Goal: Task Accomplishment & Management: Complete application form

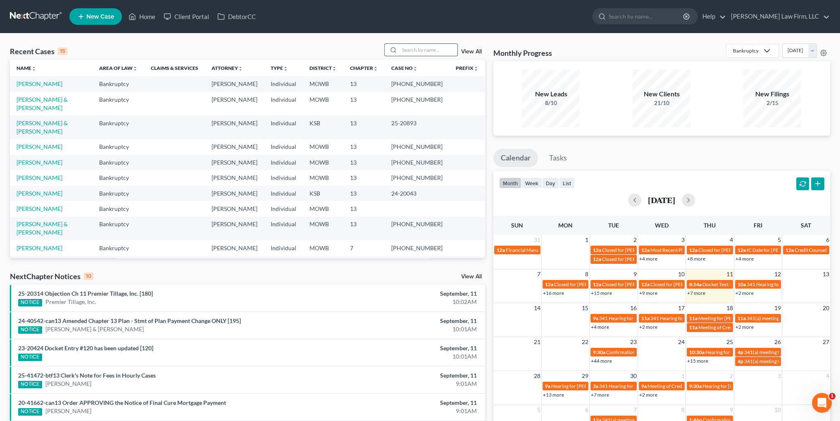
click at [419, 50] on input "search" at bounding box center [429, 50] width 58 height 12
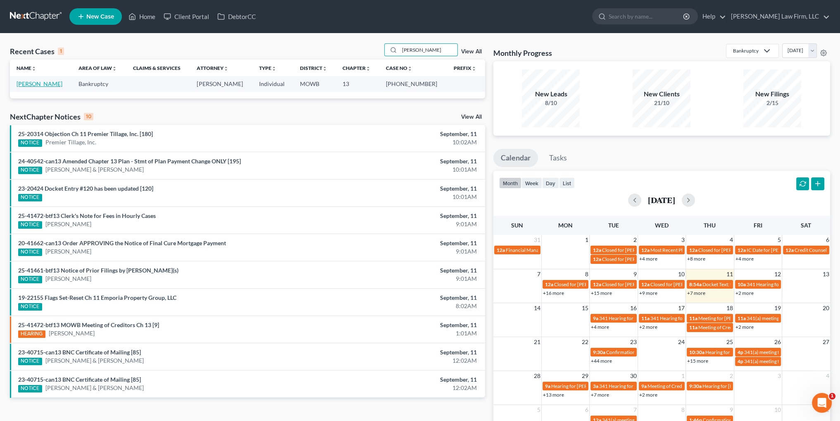
type input "[PERSON_NAME]"
click at [41, 83] on link "[PERSON_NAME]" at bounding box center [40, 83] width 46 height 7
select select "0"
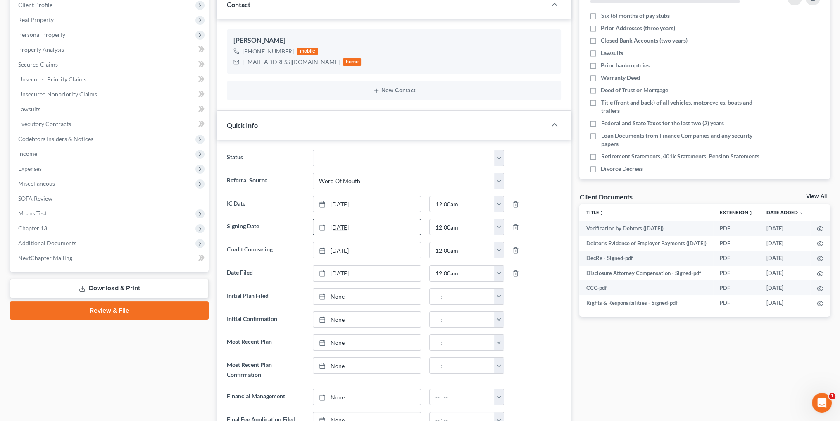
scroll to position [124, 0]
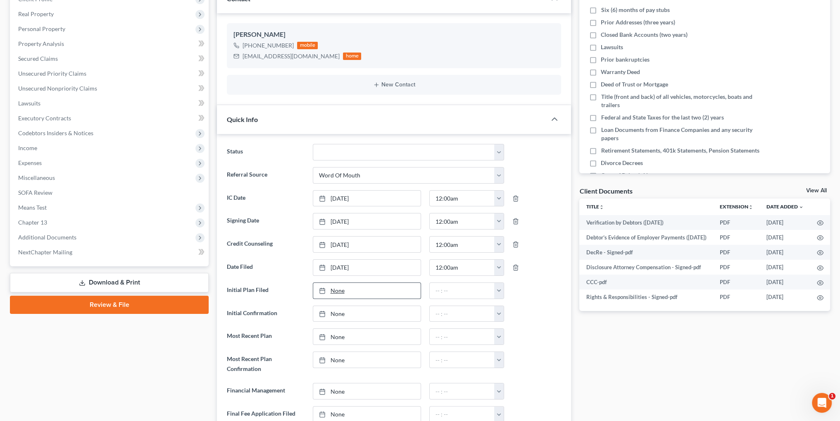
click at [335, 289] on link "None" at bounding box center [366, 291] width 107 height 16
click at [499, 287] on button "button" at bounding box center [499, 291] width 10 height 16
click at [506, 305] on link "12:00am" at bounding box center [518, 309] width 46 height 14
type input "12:00am"
type input "[DATE]"
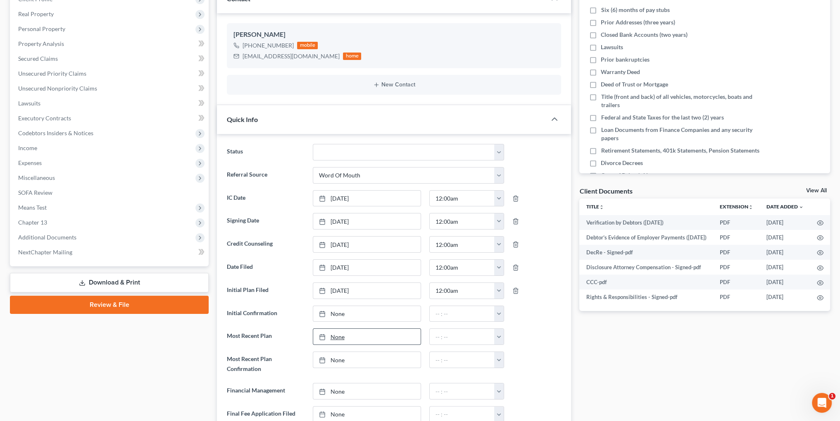
click at [338, 335] on link "None" at bounding box center [366, 337] width 107 height 16
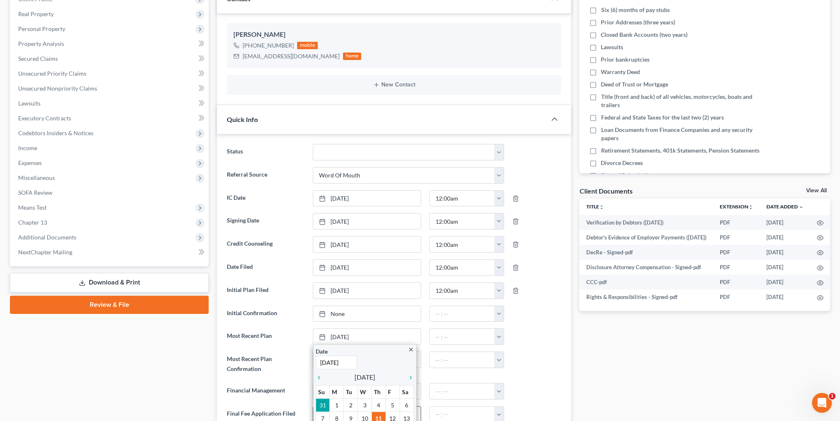
drag, startPoint x: 376, startPoint y: 406, endPoint x: 380, endPoint y: 404, distance: 4.8
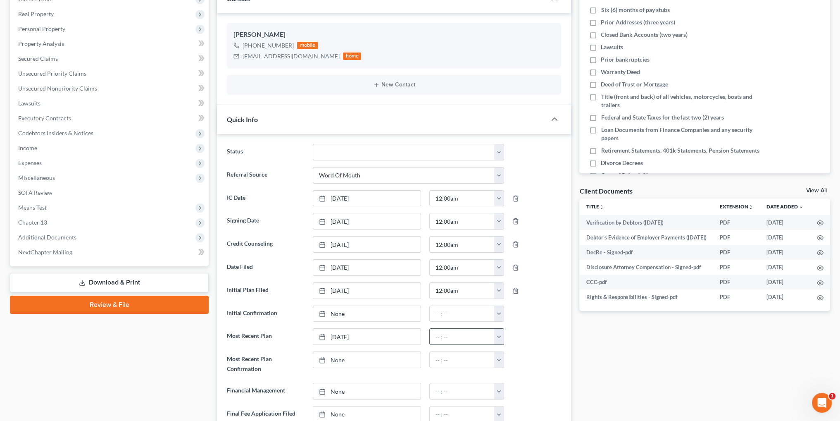
click at [496, 332] on button "button" at bounding box center [499, 337] width 10 height 16
click at [516, 253] on link "12:00am" at bounding box center [518, 256] width 46 height 14
type input "12:00am"
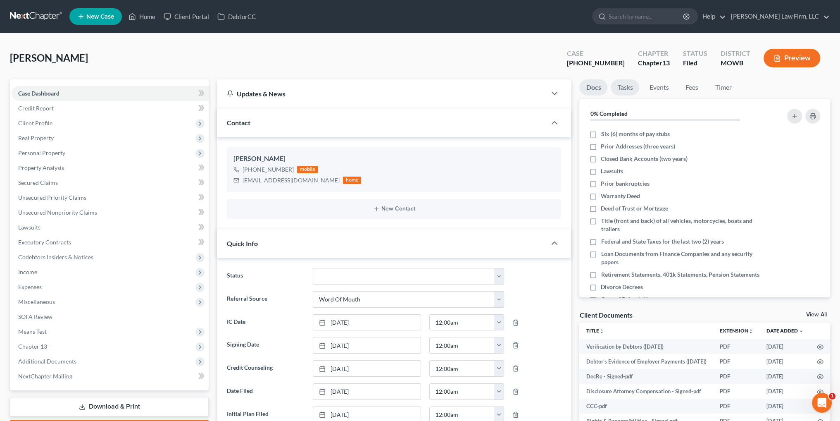
click at [623, 85] on link "Tasks" at bounding box center [625, 87] width 29 height 16
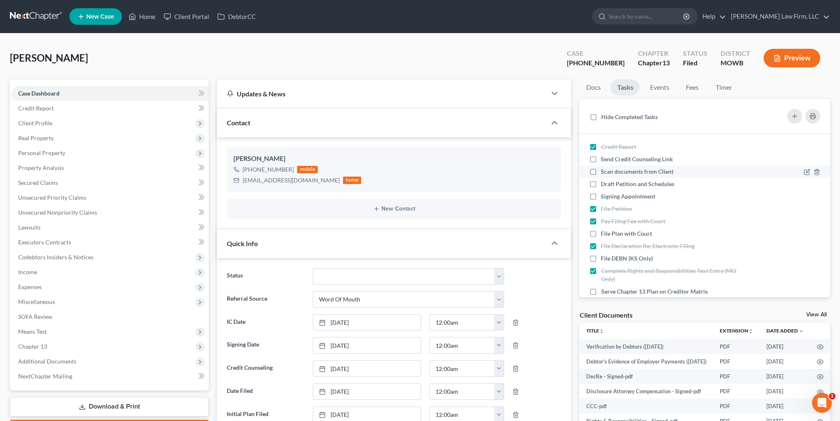
click at [601, 172] on label "Scan documents from Client" at bounding box center [640, 171] width 79 height 8
click at [604, 172] on input "Scan documents from Client" at bounding box center [606, 169] width 5 height 5
checkbox input "true"
click at [601, 182] on label "Draft Petition and Schedules" at bounding box center [641, 184] width 80 height 8
click at [604, 182] on input "Draft Petition and Schedules" at bounding box center [606, 182] width 5 height 5
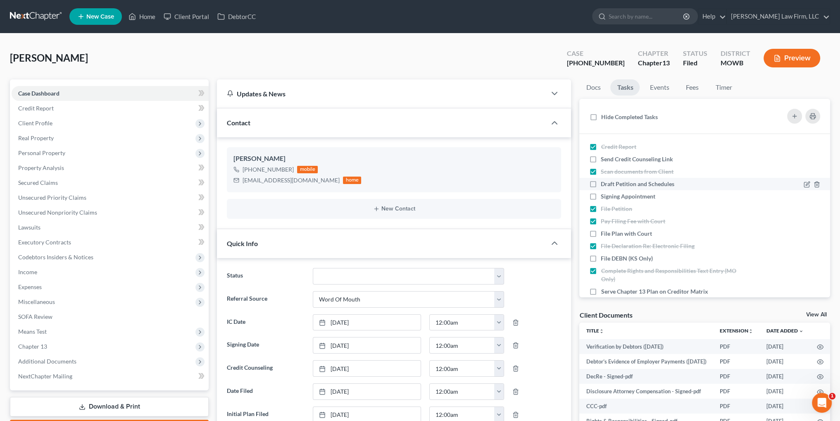
checkbox input "true"
click at [601, 198] on label "Signing Appointment" at bounding box center [631, 196] width 61 height 8
click at [604, 198] on input "Signing Appointment" at bounding box center [606, 194] width 5 height 5
checkbox input "true"
drag, startPoint x: 592, startPoint y: 234, endPoint x: 593, endPoint y: 247, distance: 13.3
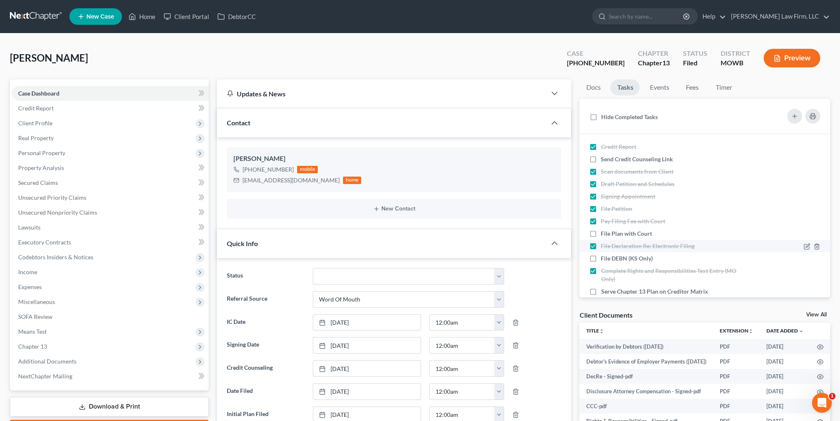
click at [601, 234] on label "File Plan with Court" at bounding box center [630, 233] width 58 height 8
click at [604, 234] on input "File Plan with Court" at bounding box center [606, 231] width 5 height 5
checkbox input "true"
click at [601, 291] on label "Serve Chapter 13 Plan on Creditor Matrix" at bounding box center [658, 291] width 114 height 8
click at [604, 291] on input "Serve Chapter 13 Plan on Creditor Matrix" at bounding box center [606, 289] width 5 height 5
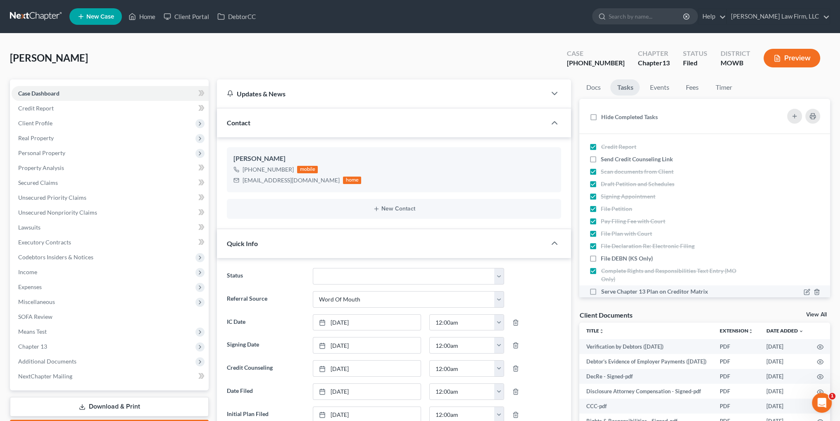
checkbox input "true"
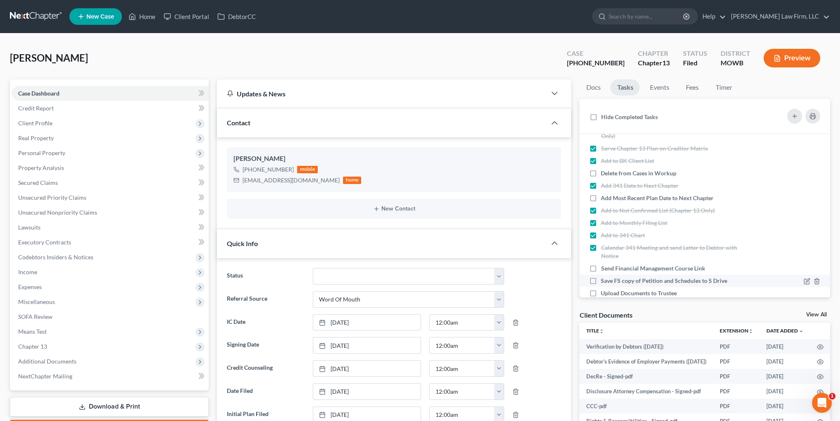
scroll to position [165, 0]
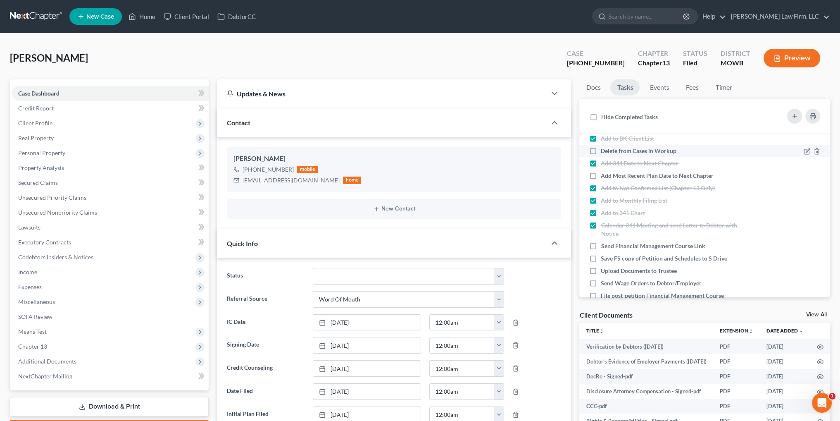
click at [601, 150] on label "Delete from Cases in Workup" at bounding box center [642, 151] width 82 height 8
click at [604, 150] on input "Delete from Cases in Workup" at bounding box center [606, 149] width 5 height 5
checkbox input "true"
click at [601, 174] on label "Add Most Recent Plan Date to Next Chapter" at bounding box center [660, 176] width 119 height 8
click at [604, 174] on input "Add Most Recent Plan Date to Next Chapter" at bounding box center [606, 174] width 5 height 5
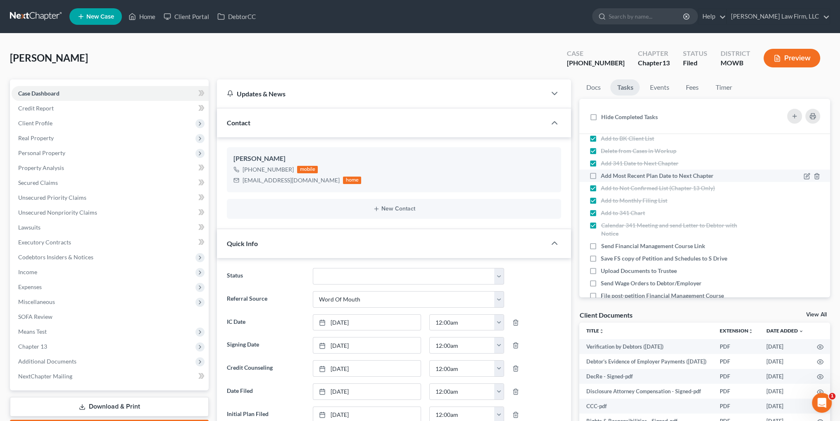
checkbox input "true"
click at [601, 248] on label "Send Financial Management Course Link" at bounding box center [656, 246] width 111 height 8
click at [604, 247] on input "Send Financial Management Course Link" at bounding box center [606, 244] width 5 height 5
checkbox input "true"
click at [601, 258] on label "Save FS copy of Petition and Schedules to S Drive" at bounding box center [667, 258] width 133 height 8
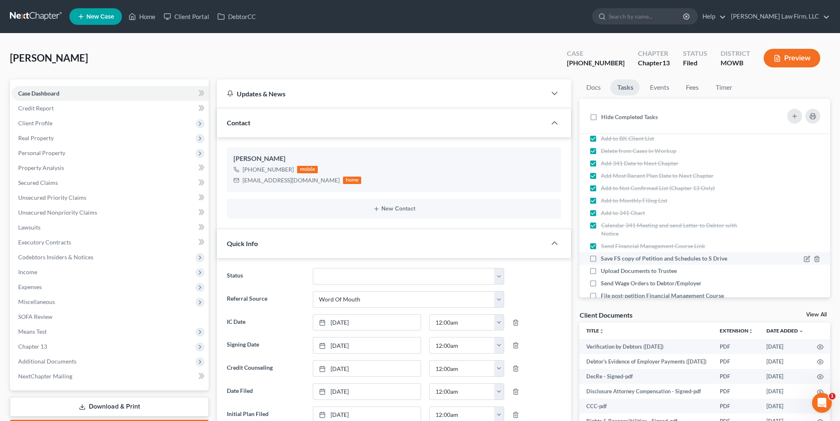
click at [604, 258] on input "Save FS copy of Petition and Schedules to S Drive" at bounding box center [606, 256] width 5 height 5
checkbox input "true"
click at [601, 269] on label "Upload Documents to Trustee" at bounding box center [642, 271] width 83 height 8
click at [604, 269] on input "Upload Documents to Trustee" at bounding box center [606, 269] width 5 height 5
checkbox input "true"
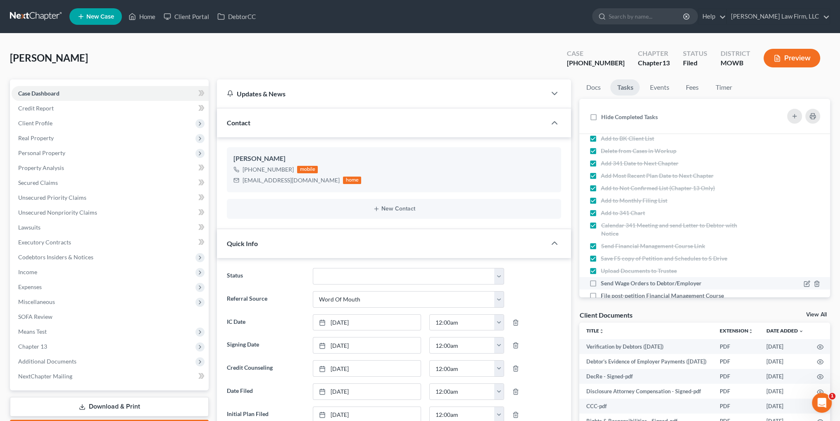
click at [601, 282] on label "Send Wage Orders to Debtor/Employer" at bounding box center [654, 283] width 107 height 8
click at [604, 282] on input "Send Wage Orders to Debtor/Employer" at bounding box center [606, 281] width 5 height 5
checkbox input "true"
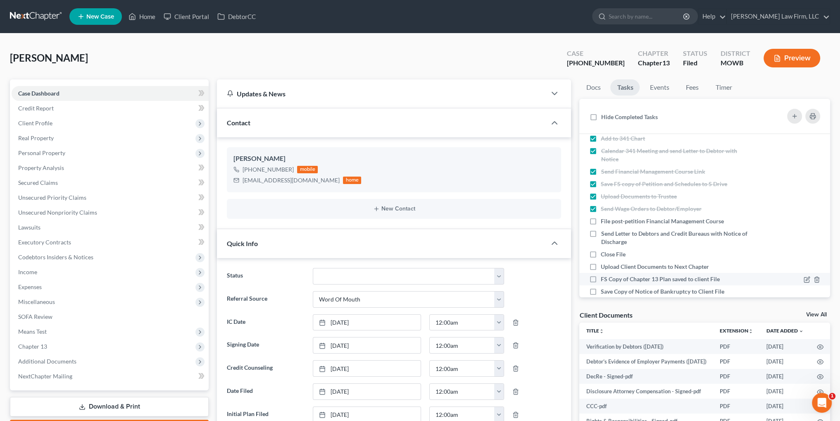
scroll to position [248, 0]
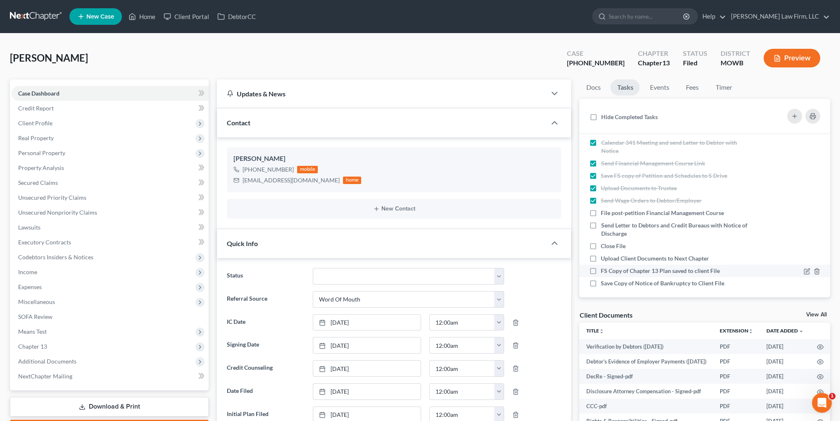
click at [601, 271] on label "FS Copy of Chapter 13 Plan saved to client File" at bounding box center [664, 271] width 126 height 8
click at [604, 271] on input "FS Copy of Chapter 13 Plan saved to client File" at bounding box center [606, 269] width 5 height 5
checkbox input "true"
click at [601, 284] on label "Save Copy of Notice of Bankruptcy to Client File" at bounding box center [666, 283] width 130 height 8
click at [604, 284] on input "Save Copy of Notice of Bankruptcy to Client File" at bounding box center [606, 281] width 5 height 5
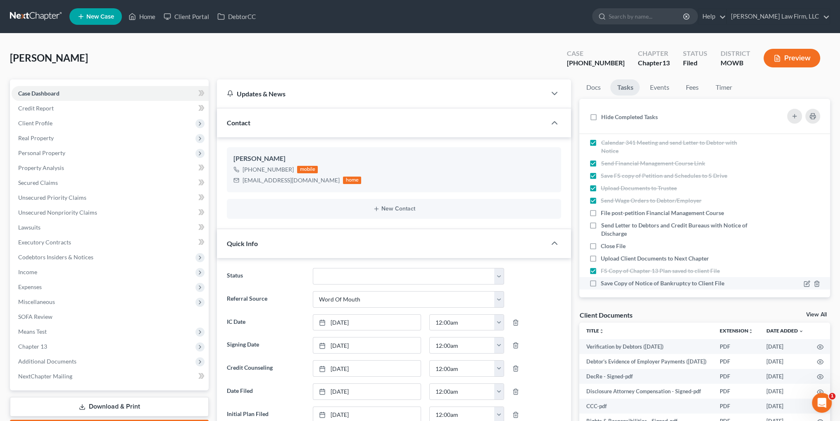
checkbox input "true"
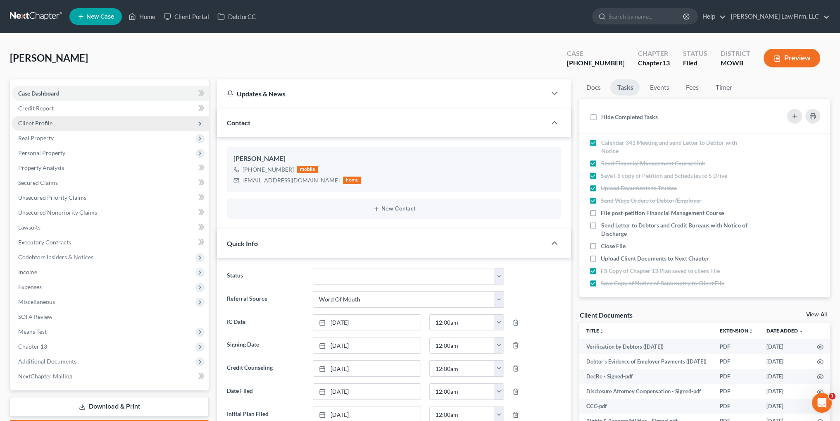
click at [38, 119] on span "Client Profile" at bounding box center [35, 122] width 34 height 7
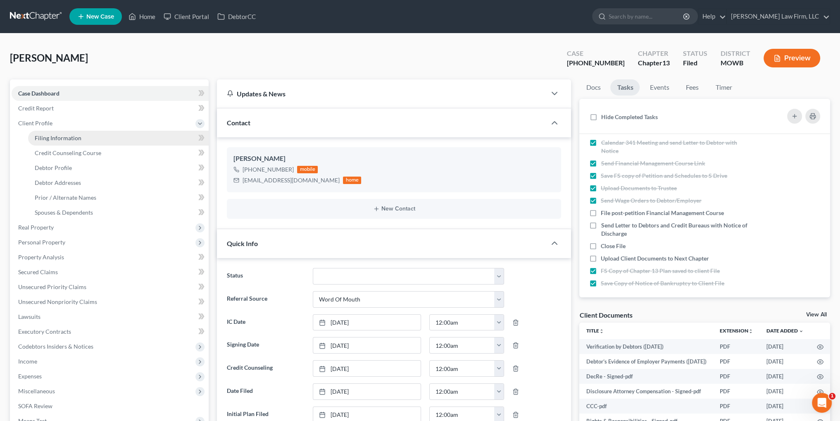
click at [55, 138] on span "Filing Information" at bounding box center [58, 137] width 47 height 7
select select "1"
select select "0"
select select "3"
select select "46"
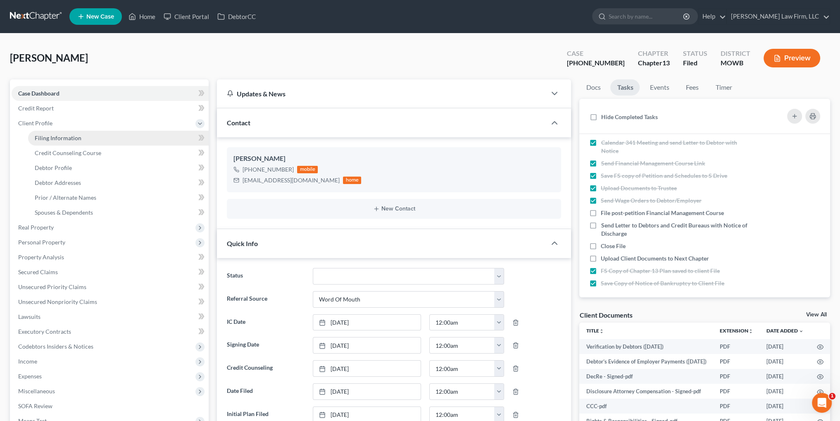
select select "6"
select select "26"
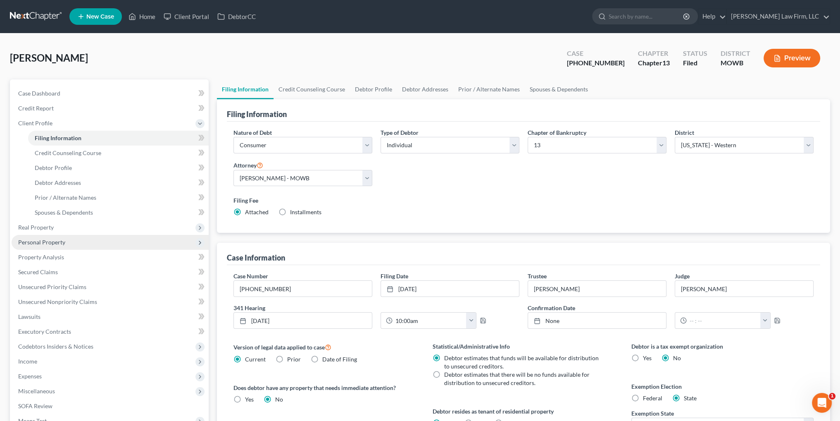
click at [41, 241] on span "Personal Property" at bounding box center [41, 242] width 47 height 7
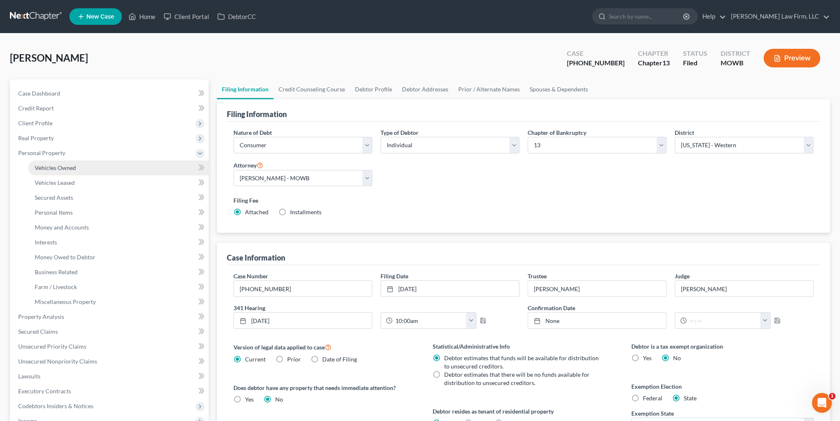
click at [57, 164] on span "Vehicles Owned" at bounding box center [55, 167] width 41 height 7
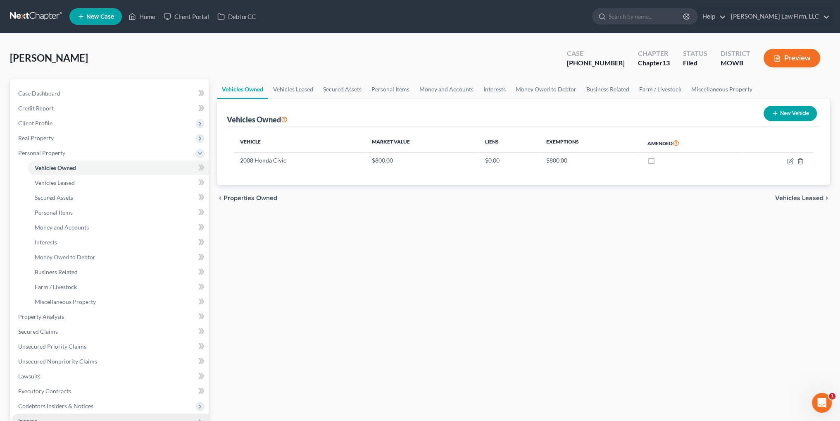
scroll to position [41, 0]
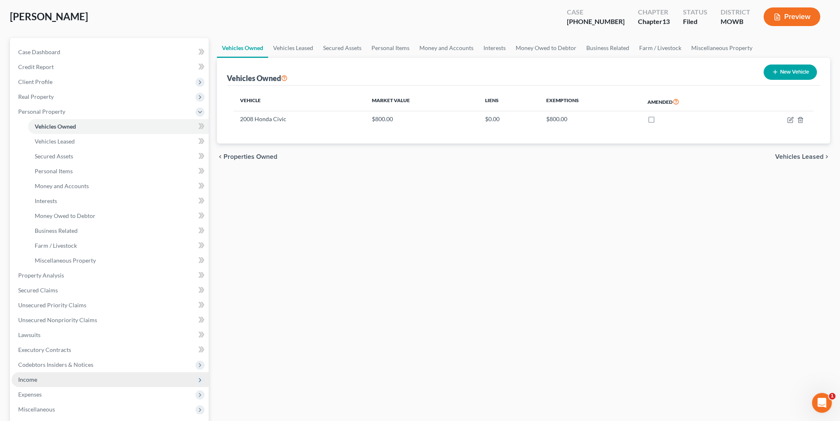
click at [35, 378] on span "Income" at bounding box center [27, 379] width 19 height 7
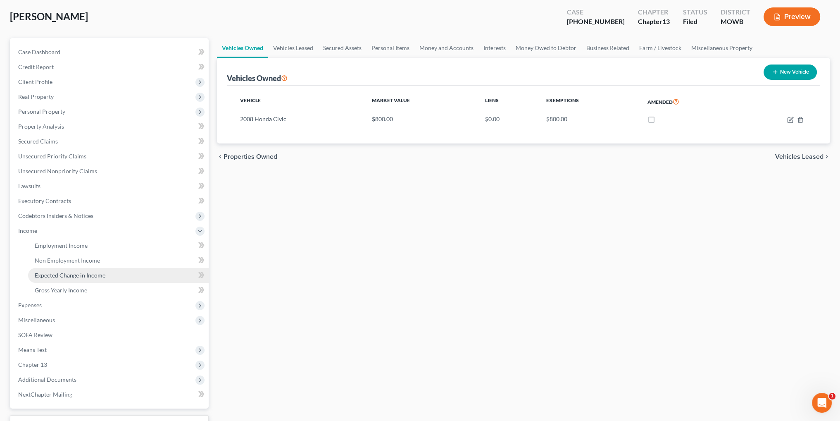
click at [64, 280] on link "Expected Change in Income" at bounding box center [118, 275] width 181 height 15
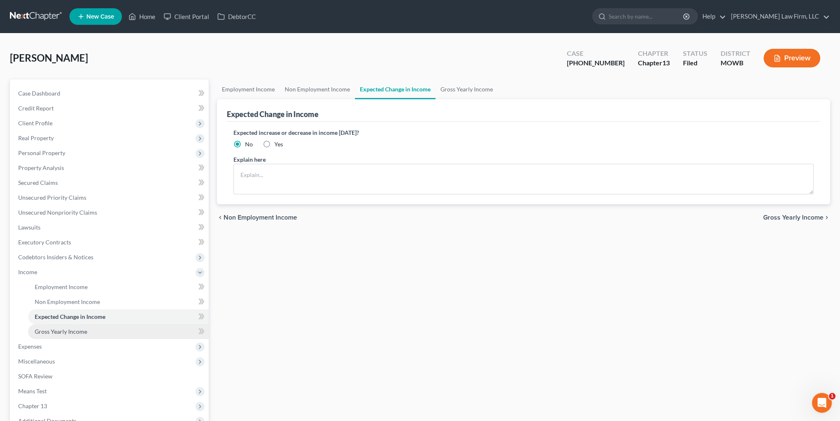
click at [65, 328] on span "Gross Yearly Income" at bounding box center [61, 331] width 52 height 7
